Goal: Find specific page/section: Locate item on page

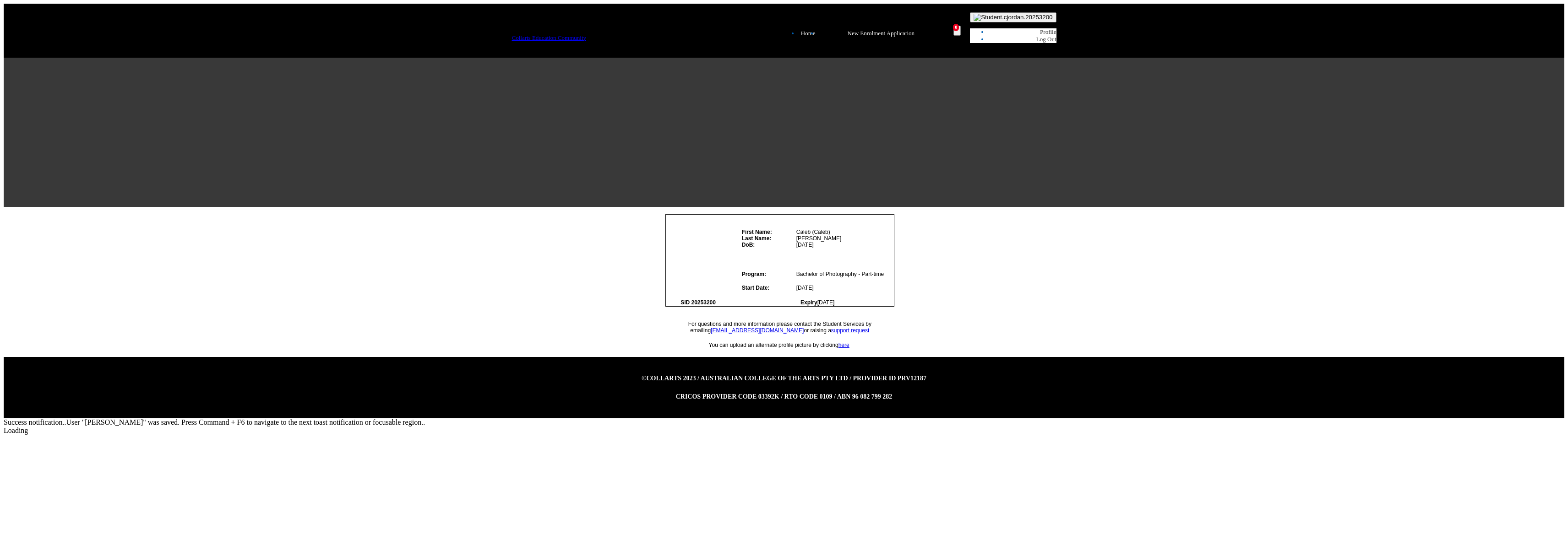
click at [765, 235] on span "First Name:" at bounding box center [757, 232] width 30 height 7
click at [887, 438] on html "Loading × Sorry to interrupt CSS Error Refresh Skip to Main Content Collarts Ed…" at bounding box center [784, 219] width 1568 height 438
click at [778, 283] on td "Program:" at bounding box center [769, 274] width 55 height 20
click at [616, 210] on div at bounding box center [784, 282] width 586 height 150
